Goal: Information Seeking & Learning: Learn about a topic

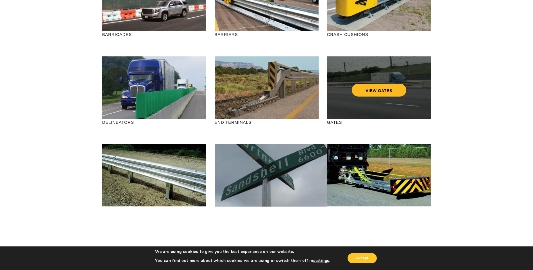
scroll to position [141, 0]
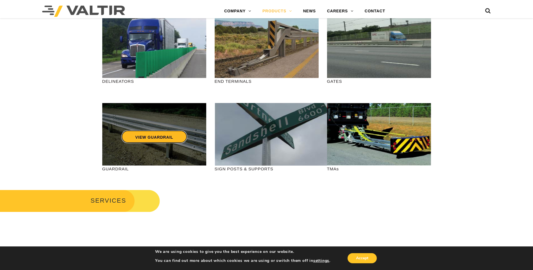
click at [150, 134] on link "VIEW GUARDRAIL" at bounding box center [154, 136] width 66 height 13
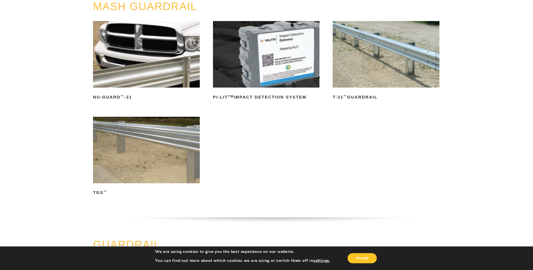
scroll to position [28, 0]
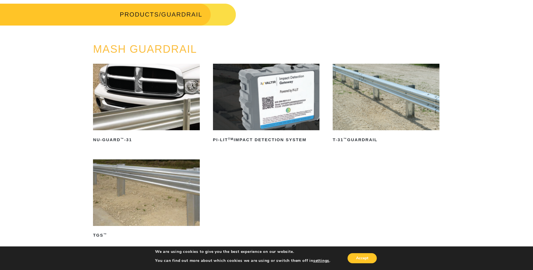
click at [140, 98] on img at bounding box center [146, 97] width 107 height 67
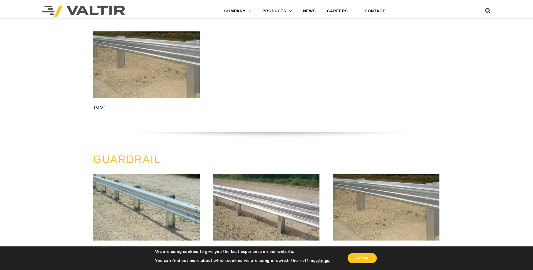
scroll to position [0, 0]
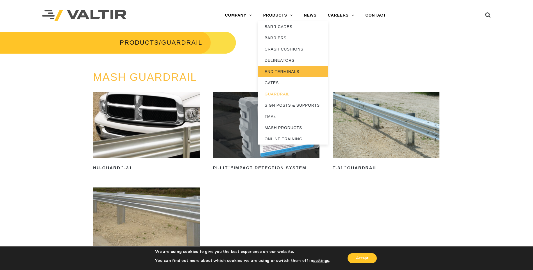
click at [284, 70] on link "END TERMINALS" at bounding box center [293, 71] width 70 height 11
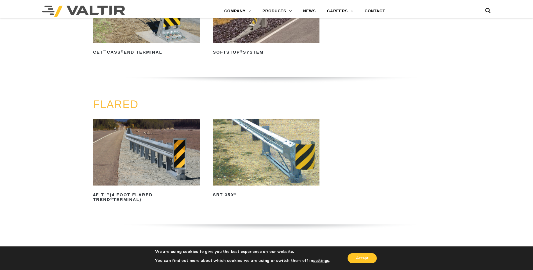
scroll to position [506, 0]
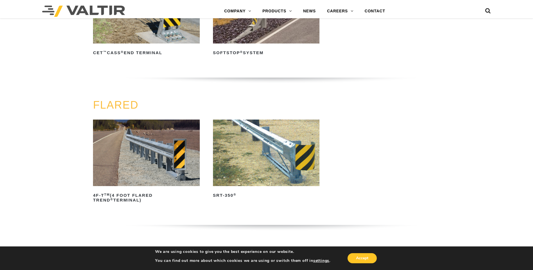
click at [301, 159] on img at bounding box center [266, 153] width 107 height 67
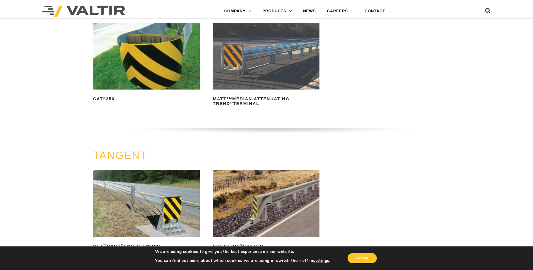
scroll to position [394, 0]
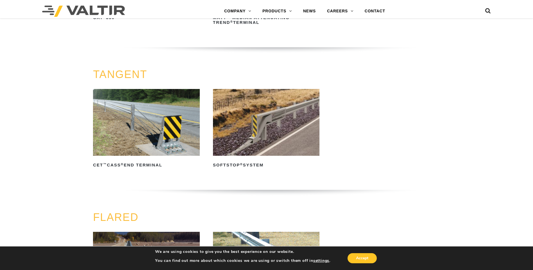
click at [296, 130] on img at bounding box center [266, 122] width 107 height 67
